Goal: Task Accomplishment & Management: Manage account settings

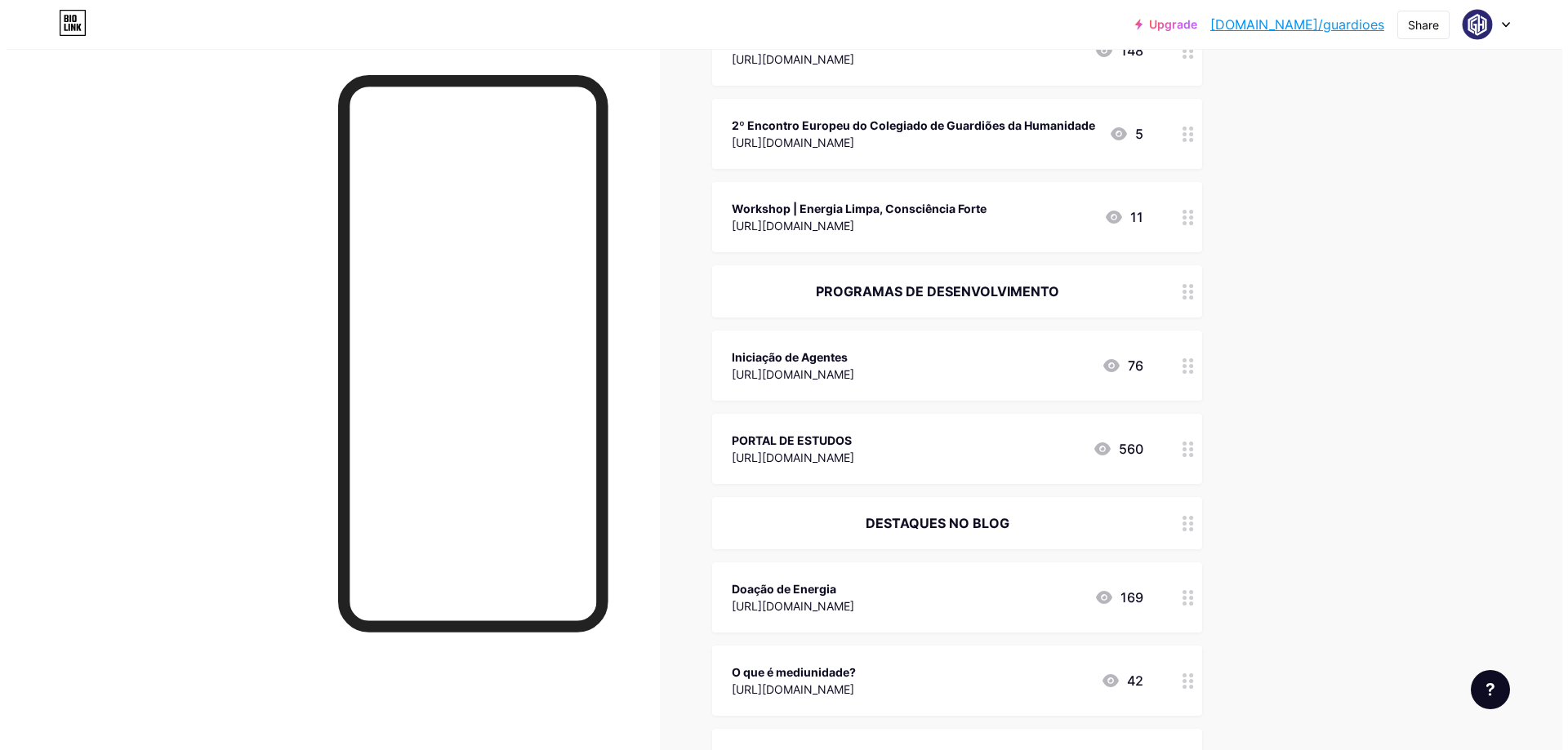
scroll to position [326, 0]
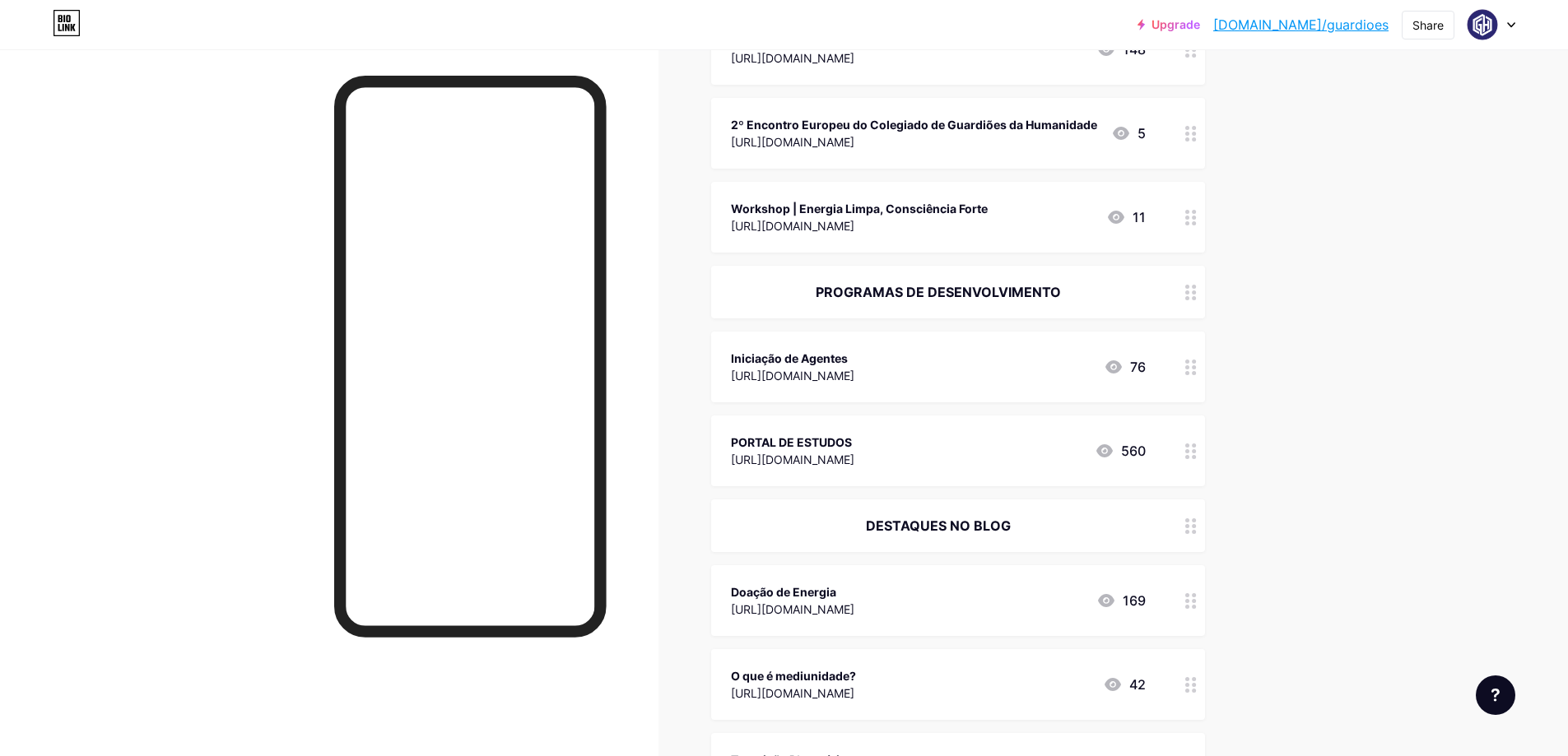
click at [855, 371] on div "[URL][DOMAIN_NAME]" at bounding box center [792, 376] width 124 height 18
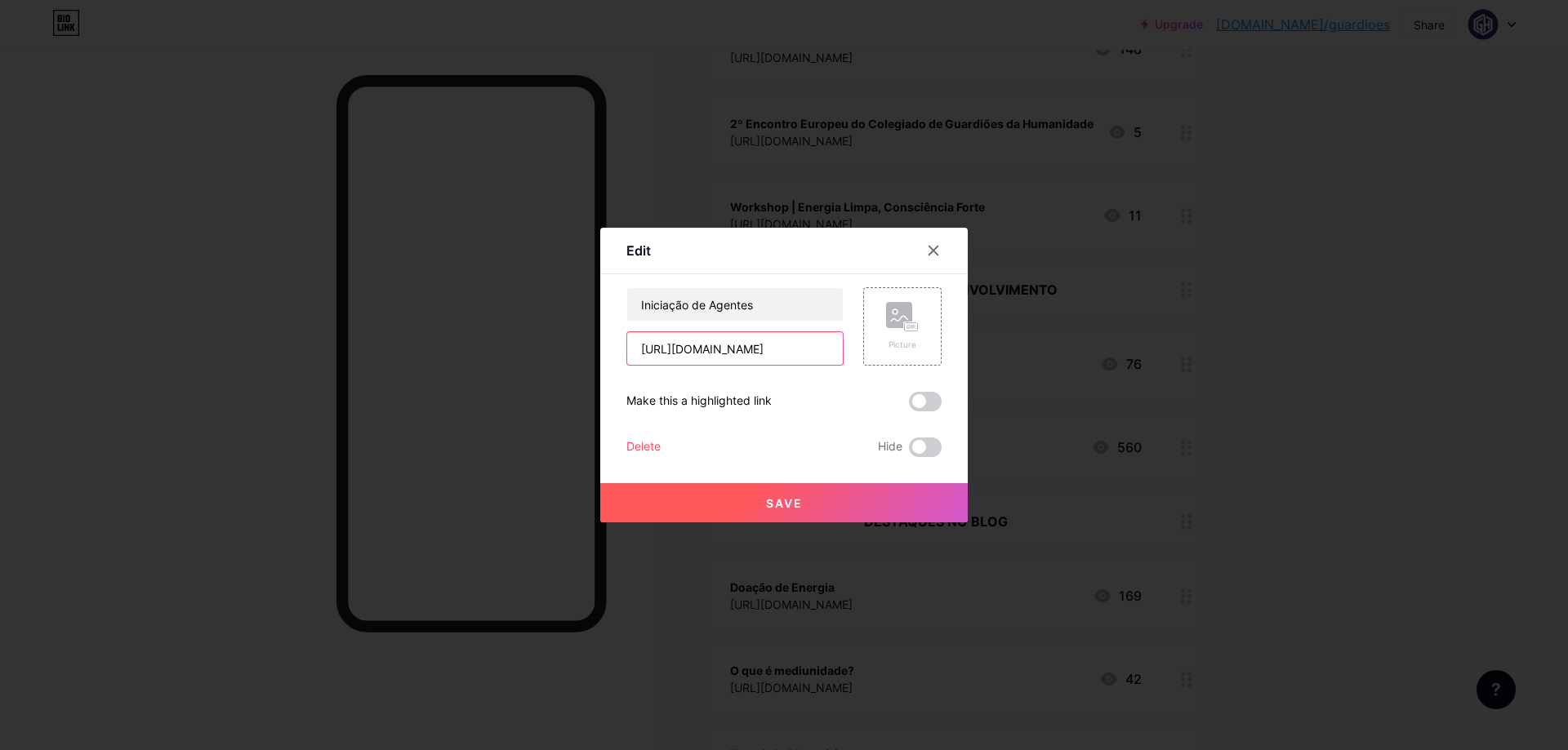
click at [738, 349] on input "[URL][DOMAIN_NAME]" at bounding box center [734, 348] width 215 height 33
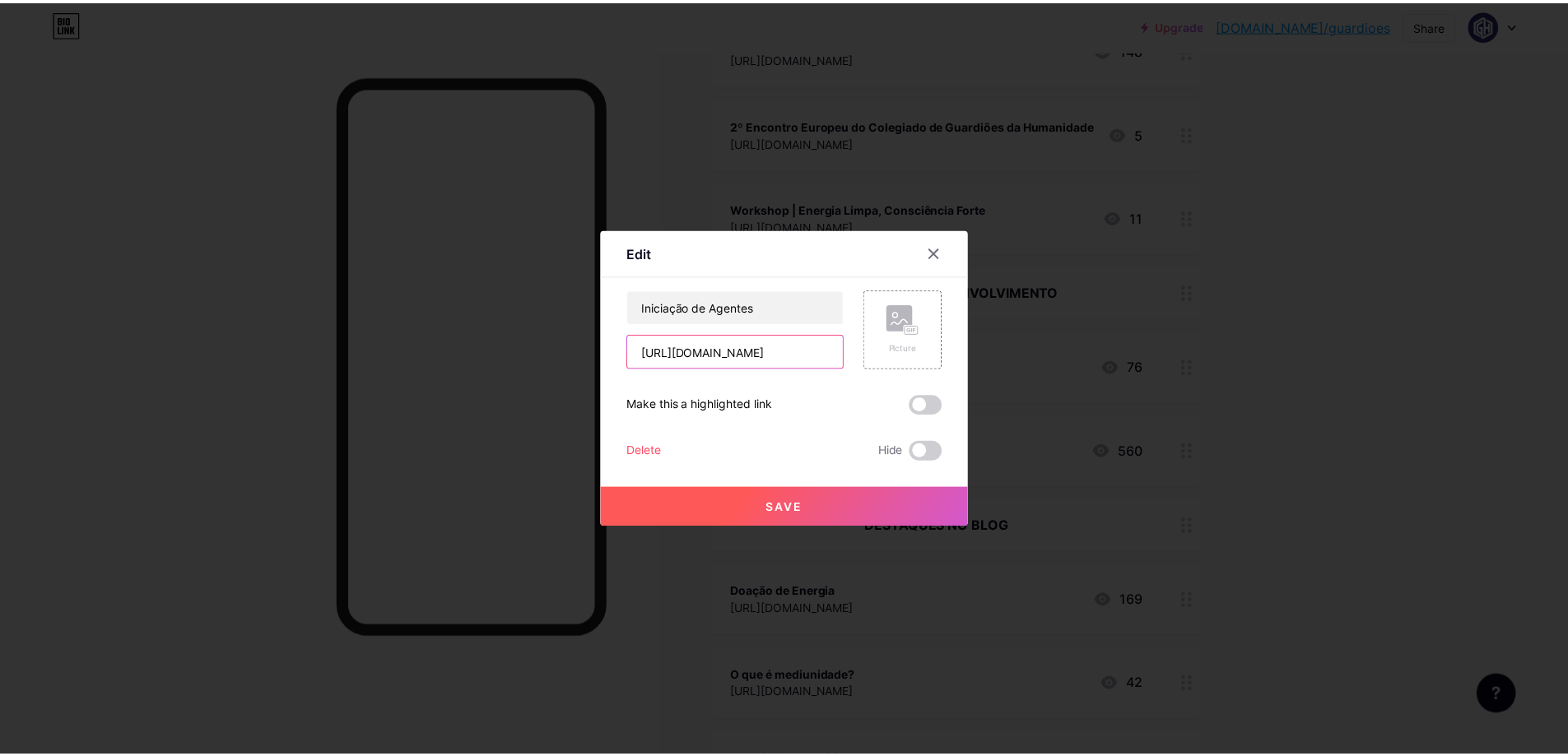
scroll to position [0, 0]
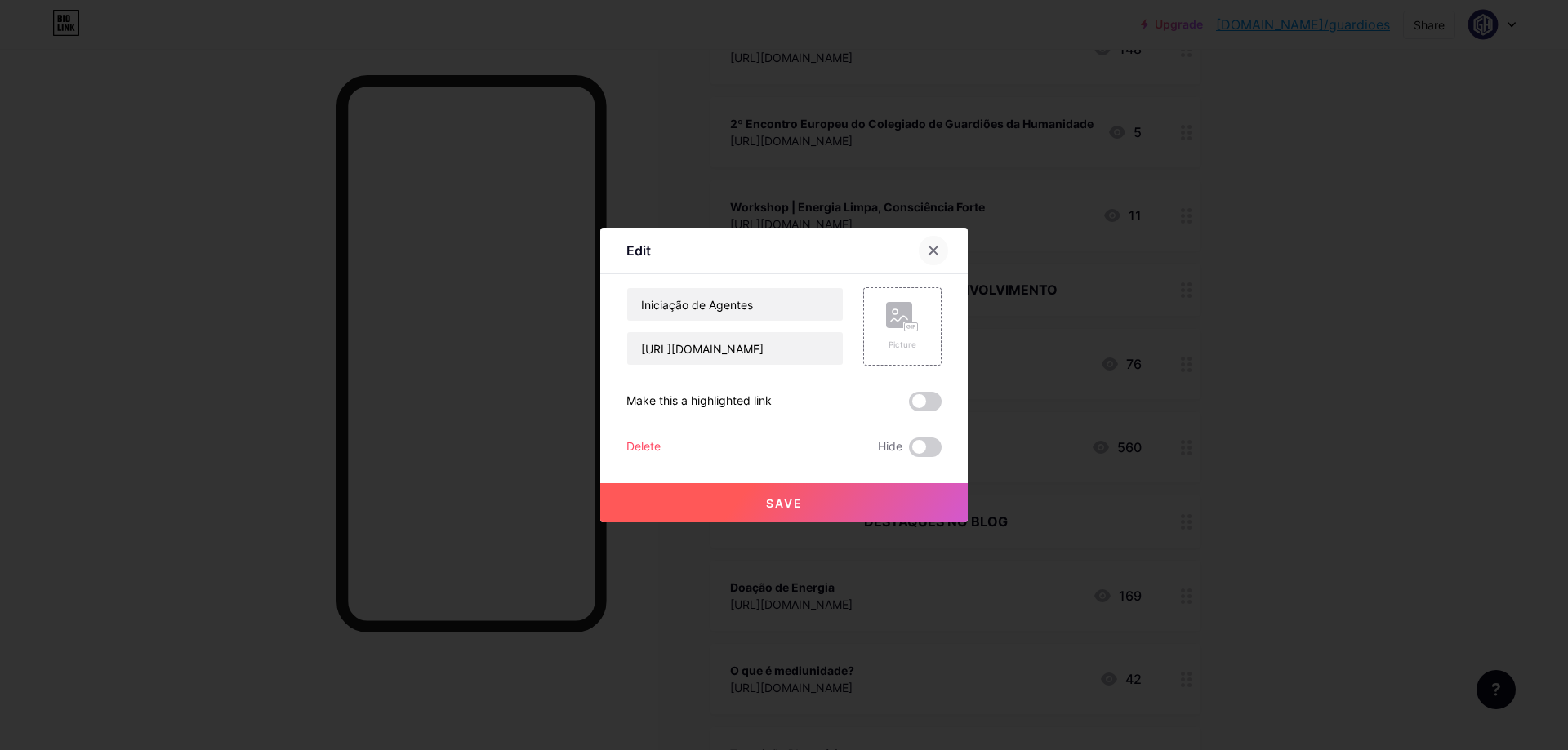
click at [932, 245] on icon at bounding box center [934, 251] width 14 height 14
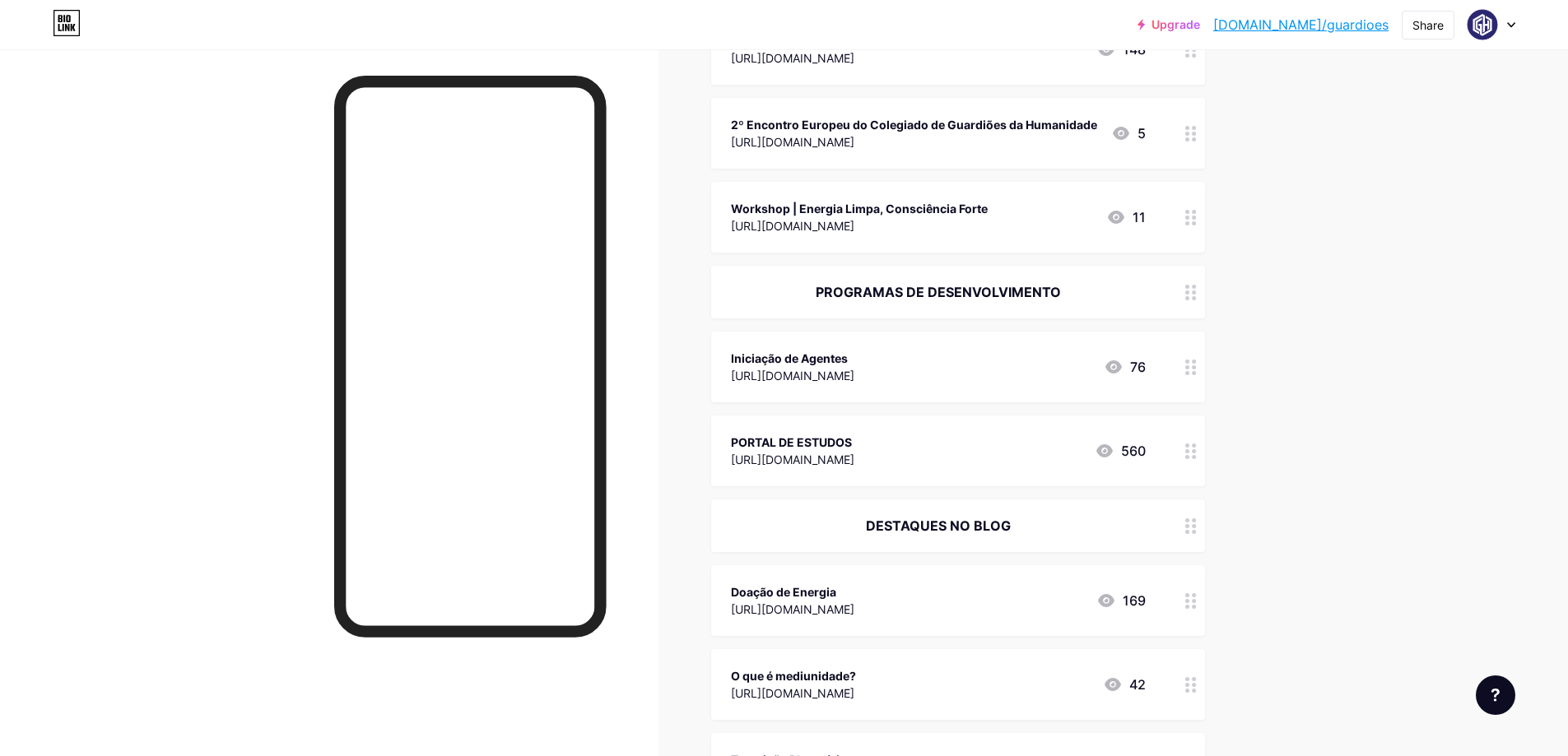
click at [1196, 374] on icon at bounding box center [1191, 368] width 12 height 16
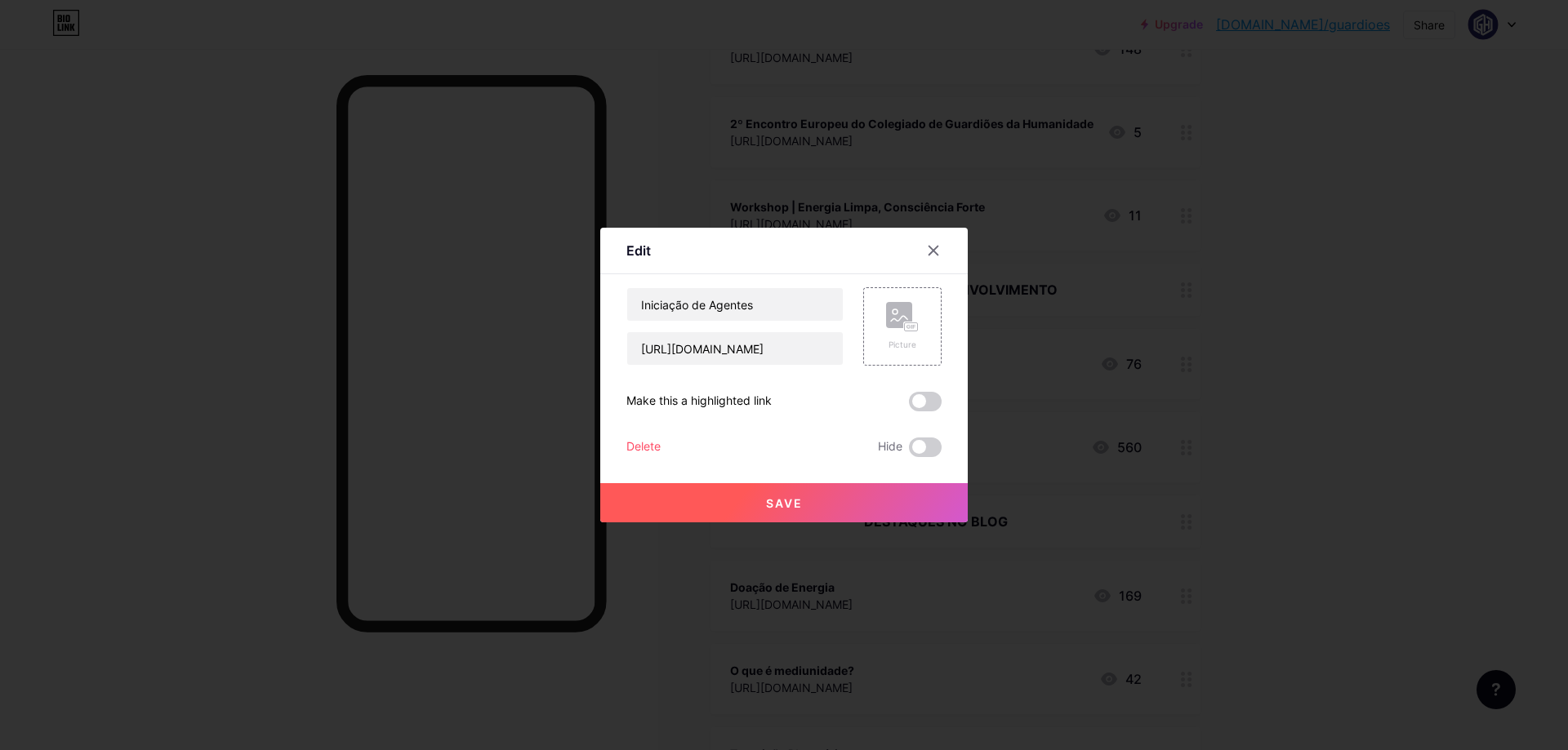
click at [1300, 230] on div at bounding box center [784, 375] width 1568 height 750
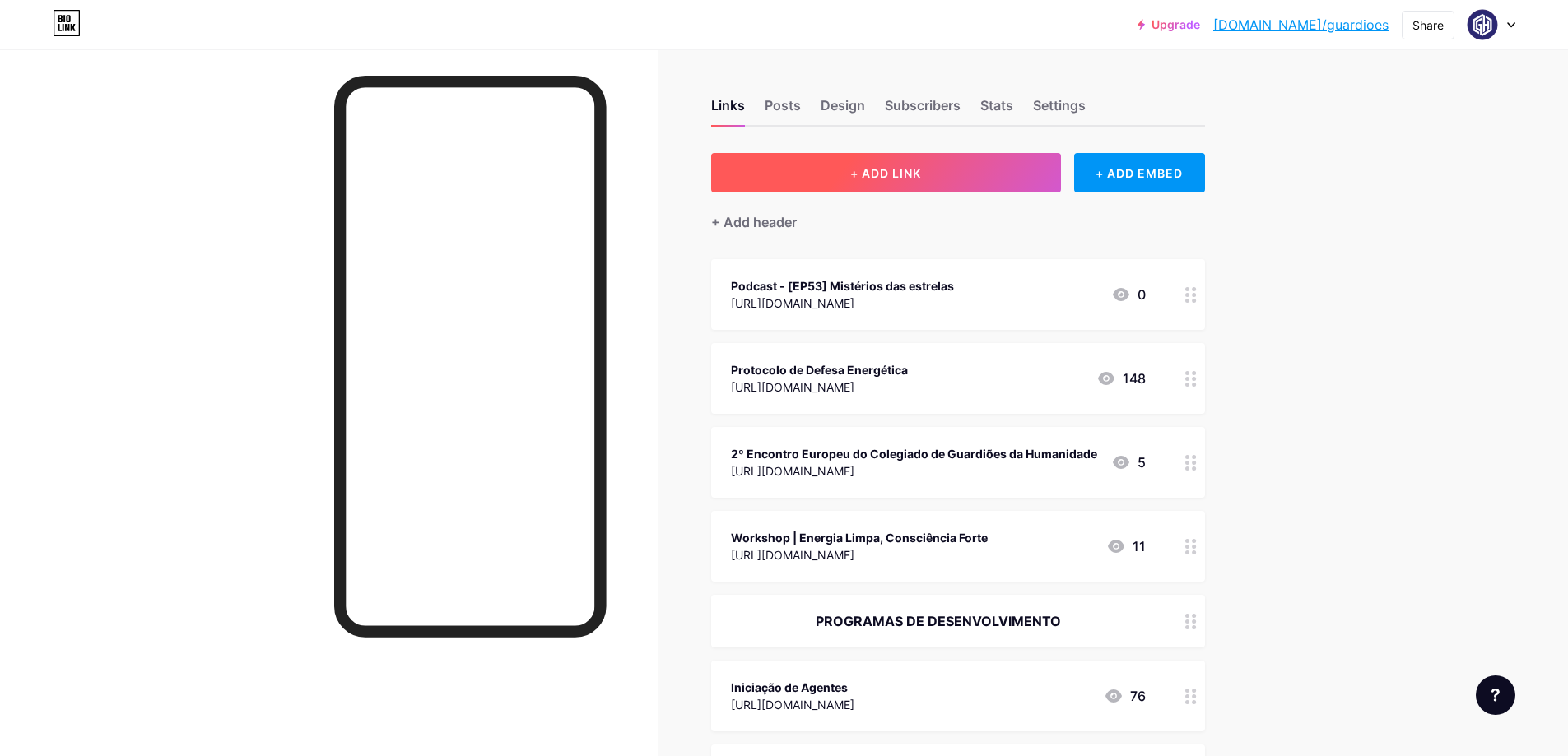
click at [918, 162] on button "+ ADD LINK" at bounding box center [886, 172] width 349 height 40
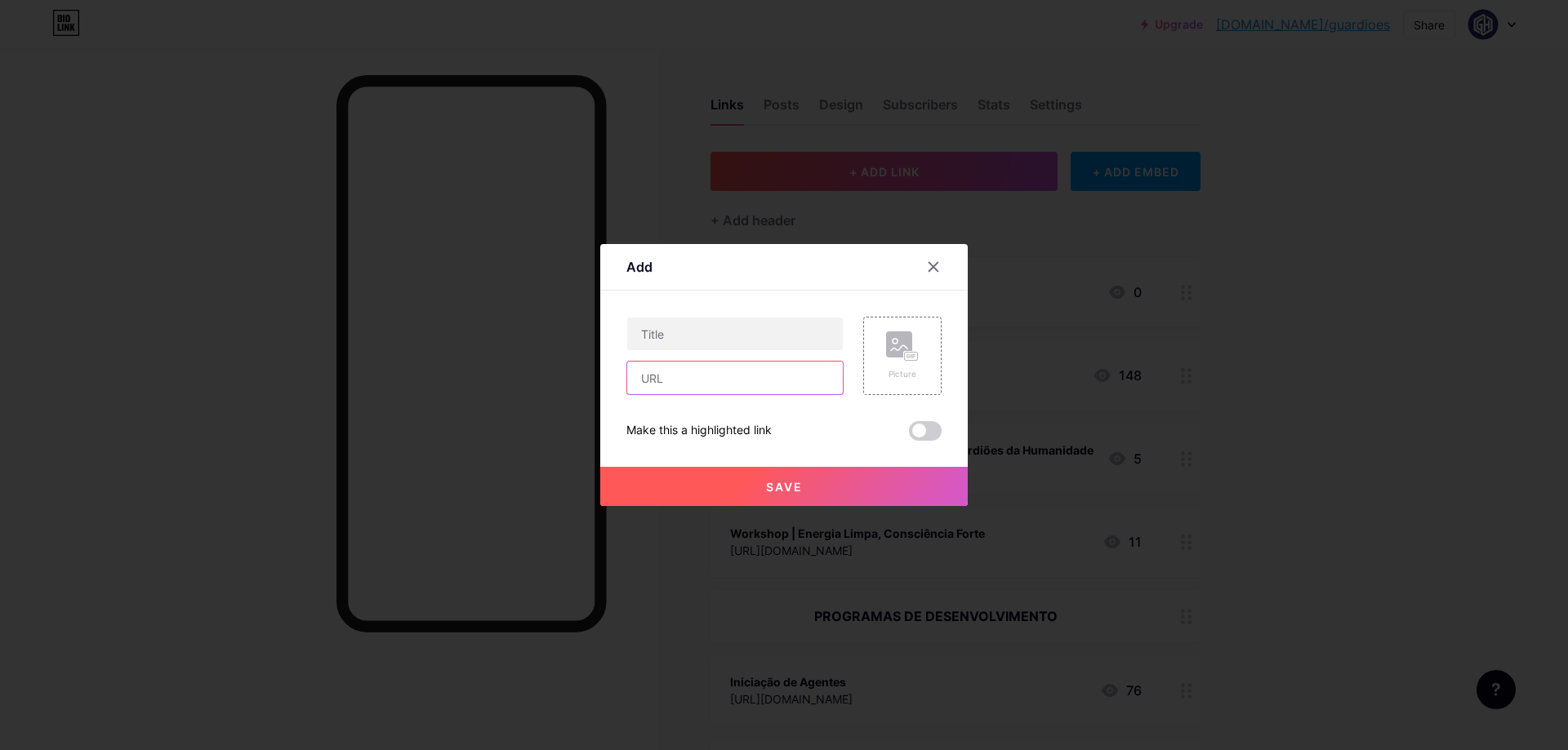
click at [695, 377] on input "text" at bounding box center [734, 378] width 215 height 33
paste input "[PERSON_NAME], tudo bem? Aqui é a equipe dos Guardiões da Humanidade. Estamos p…"
type input "[PERSON_NAME], tudo bem? Aqui é a equipe dos Guardiões da Humanidade. Estamos p…"
paste input "[URL][DOMAIN_NAME]"
type input "[URL][DOMAIN_NAME]"
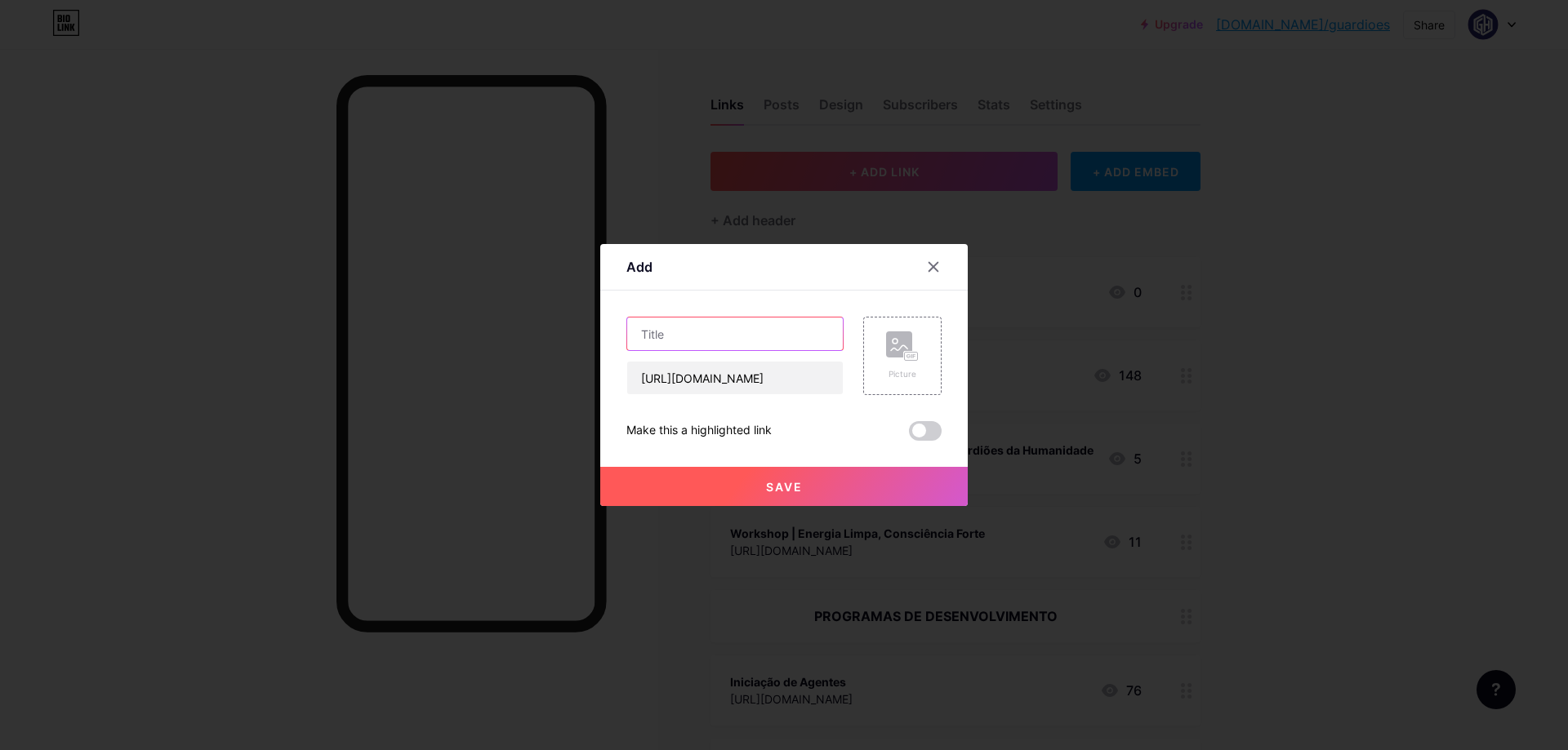
click at [686, 331] on input "text" at bounding box center [734, 334] width 215 height 33
type input "Formação de Agentes"
click at [801, 484] on span "Save" at bounding box center [784, 486] width 37 height 14
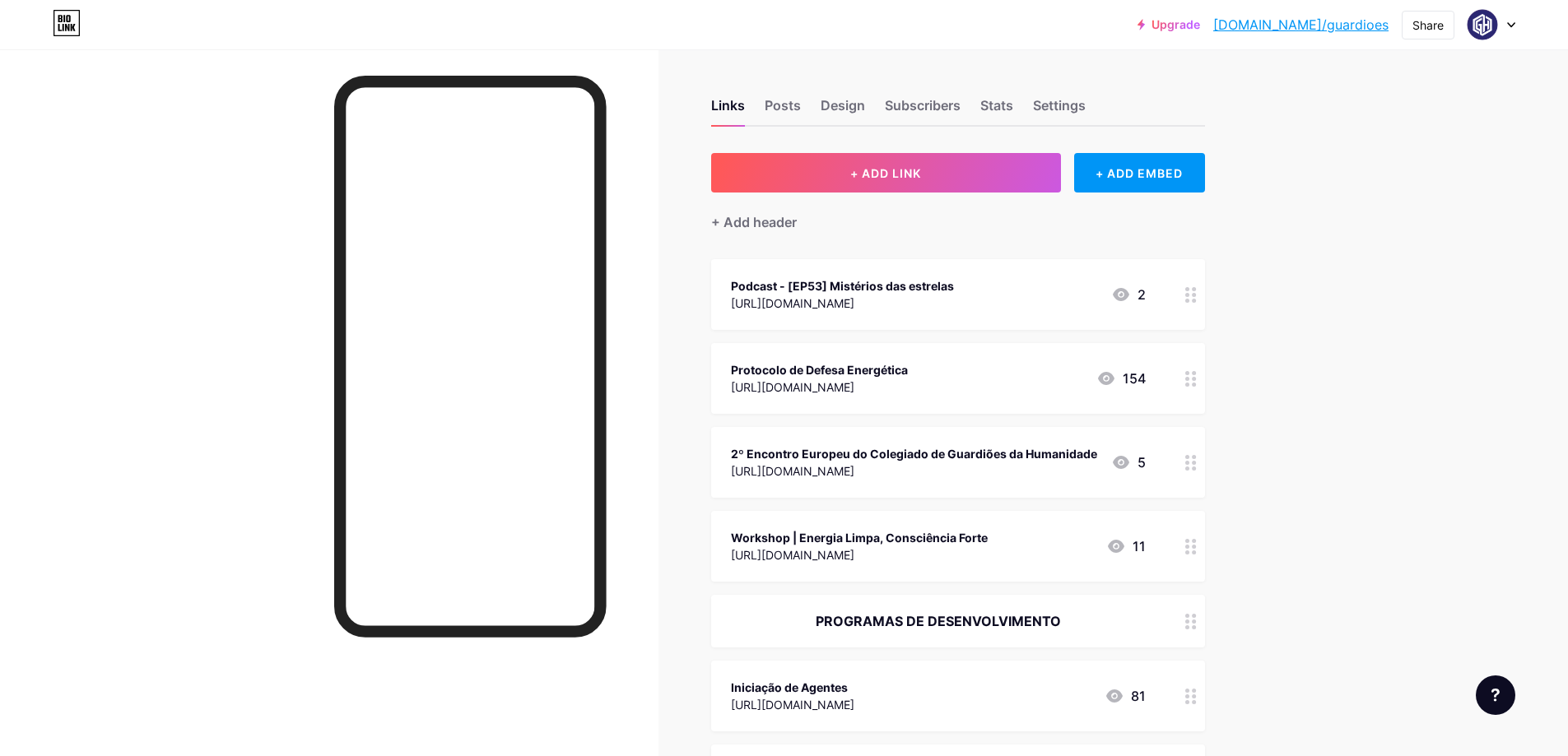
click at [1047, 291] on div "Podcast - [EP53] Mistérios das estrelas [URL][DOMAIN_NAME] 2" at bounding box center [938, 294] width 415 height 38
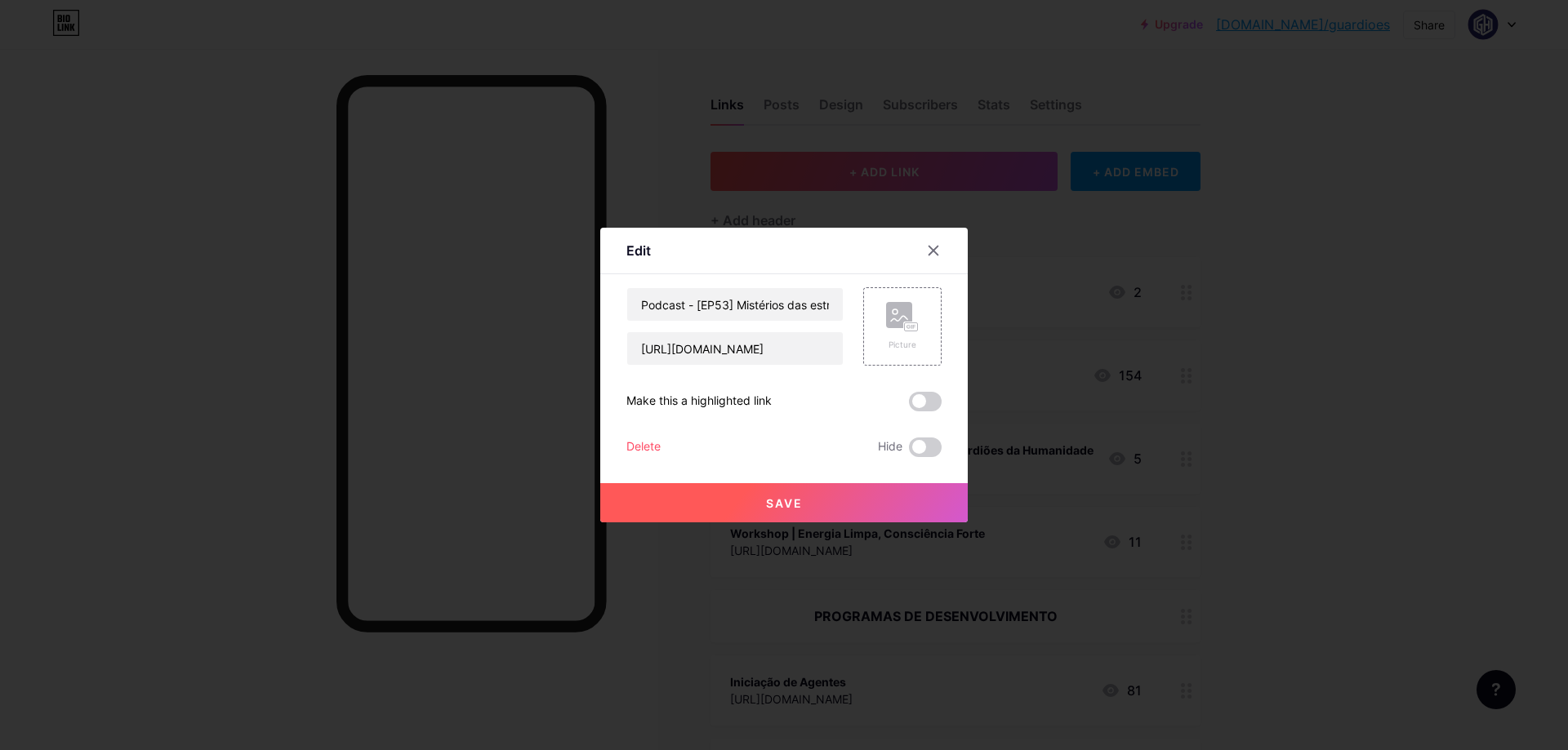
click at [642, 447] on div "Delete" at bounding box center [644, 447] width 35 height 19
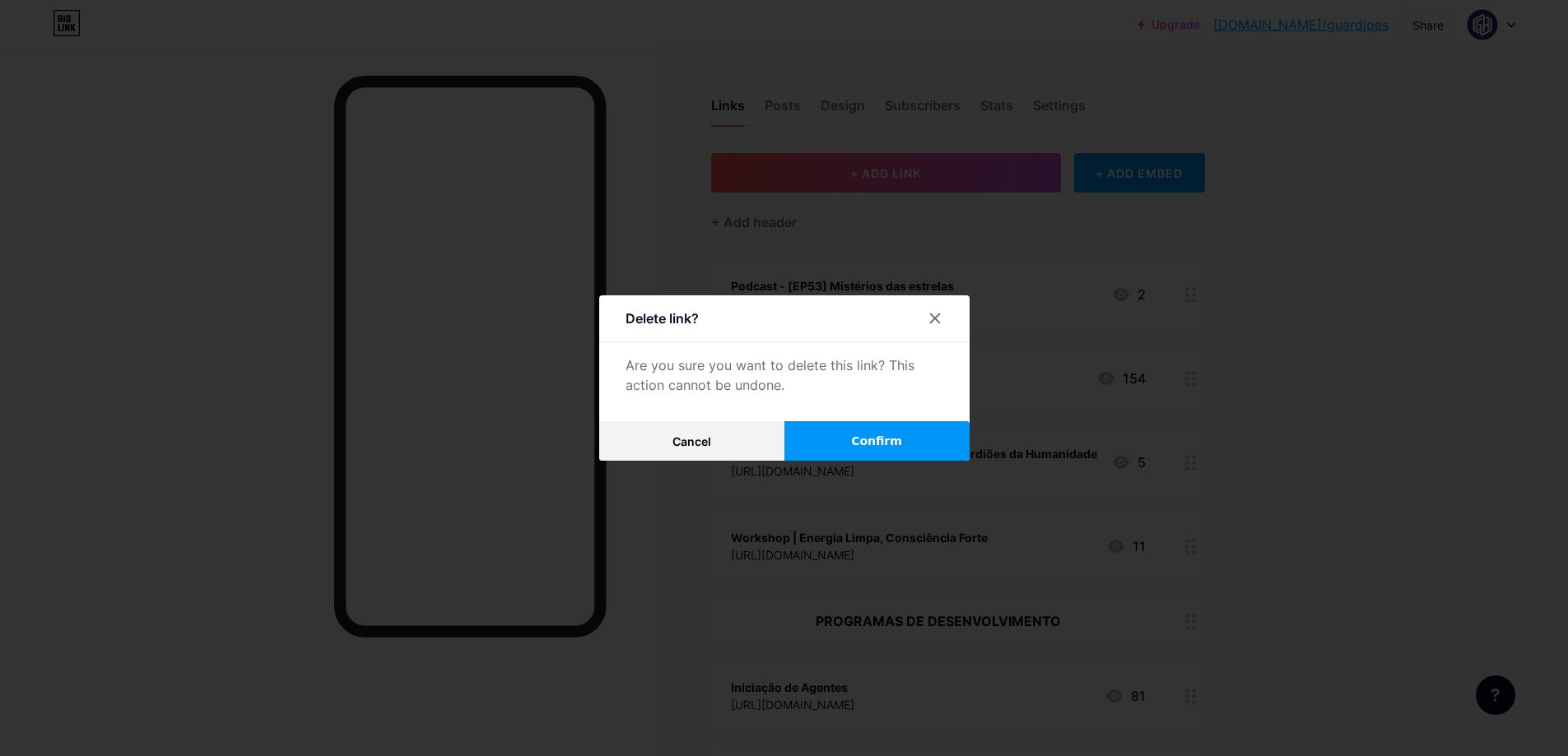
click at [906, 429] on button "Confirm" at bounding box center [877, 441] width 185 height 40
